Goal: Navigation & Orientation: Find specific page/section

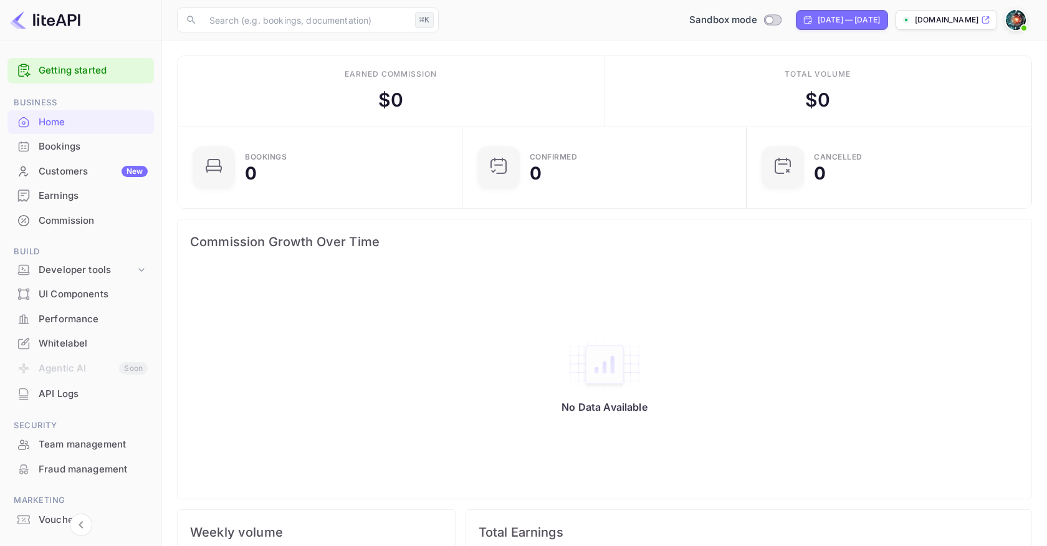
click at [97, 345] on div "Whitelabel" at bounding box center [93, 344] width 109 height 14
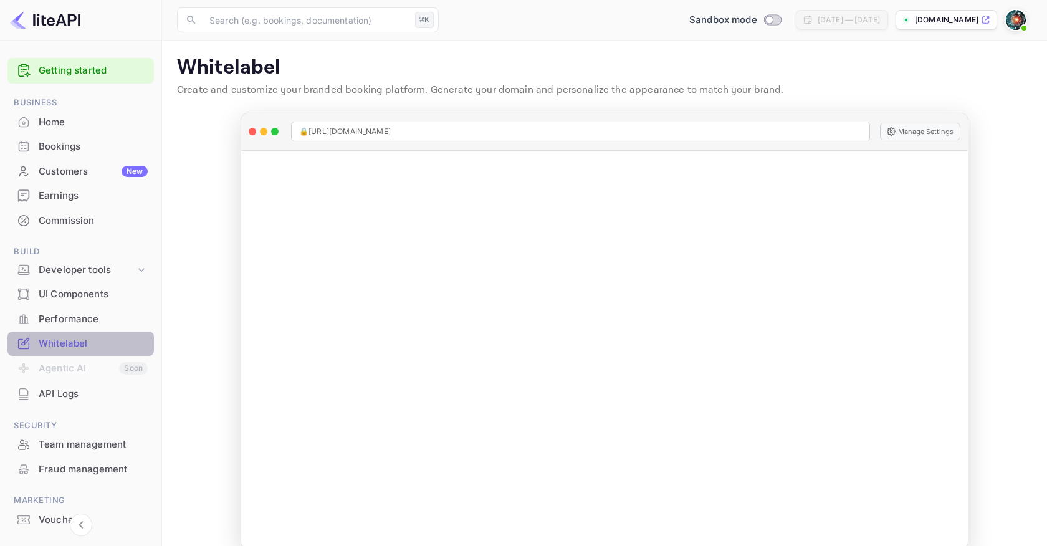
click at [97, 344] on div "Whitelabel" at bounding box center [93, 344] width 109 height 14
click at [923, 22] on p "[DOMAIN_NAME]" at bounding box center [947, 19] width 64 height 11
